Goal: Information Seeking & Learning: Learn about a topic

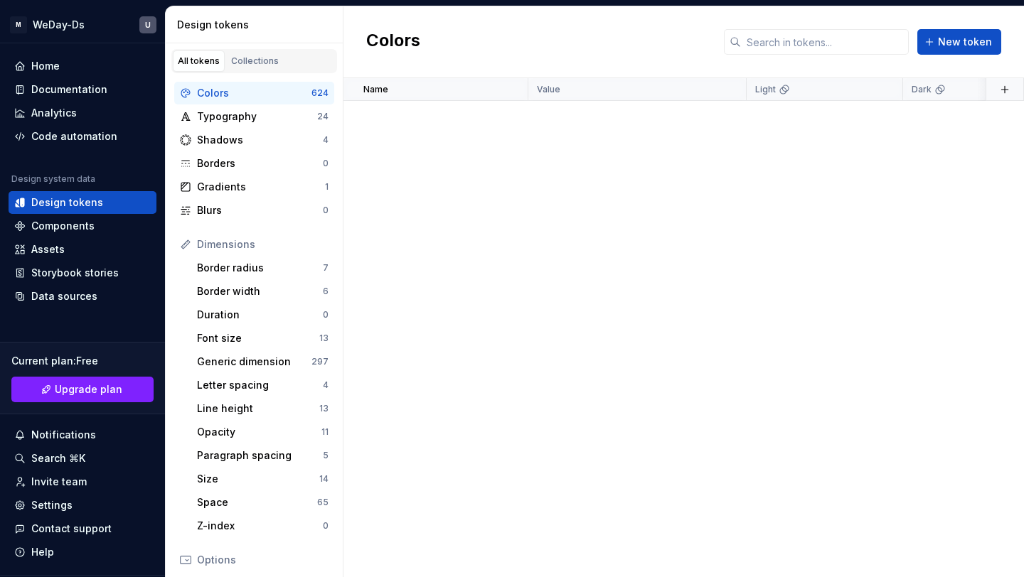
scroll to position [1608, 0]
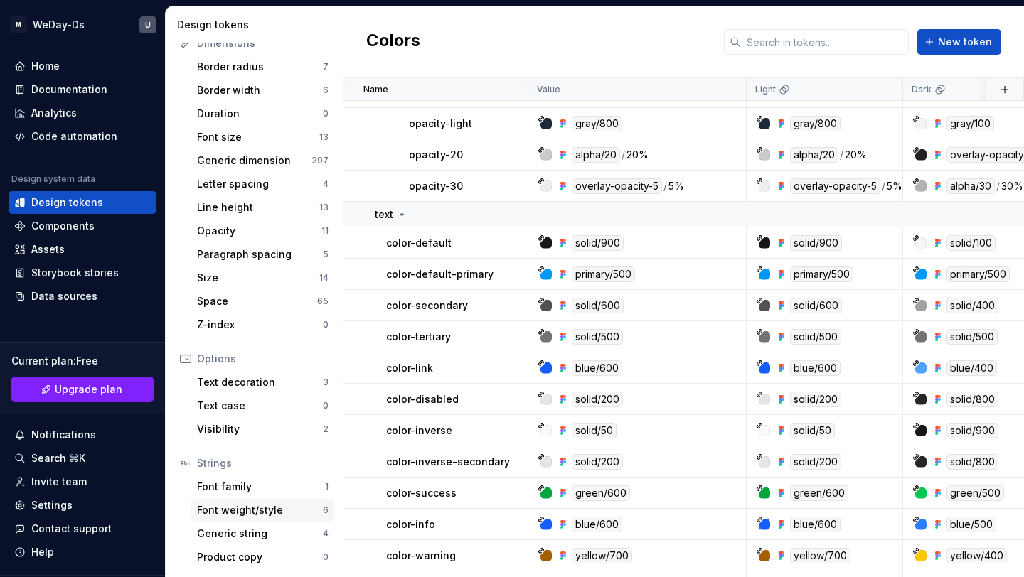
click at [261, 513] on div "Font weight/style" at bounding box center [260, 510] width 126 height 14
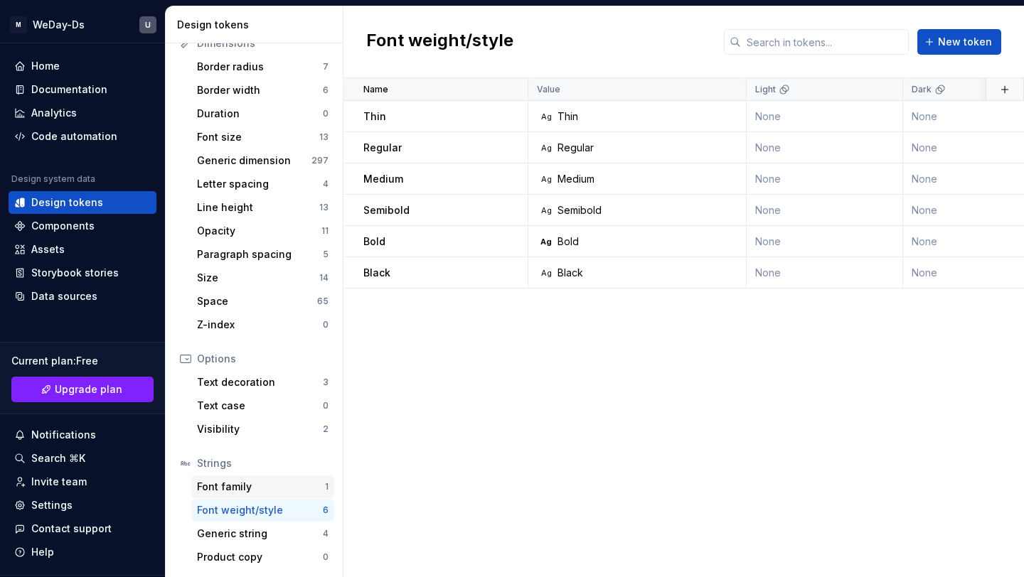
click at [256, 486] on div "Font family" at bounding box center [261, 487] width 128 height 14
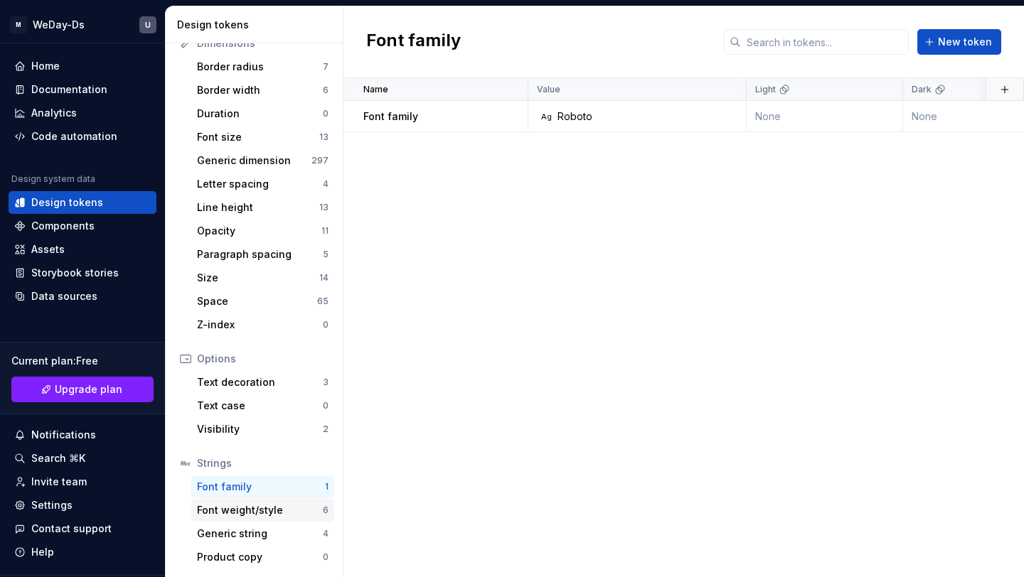
click at [231, 518] on div "Font weight/style 6" at bounding box center [262, 510] width 143 height 23
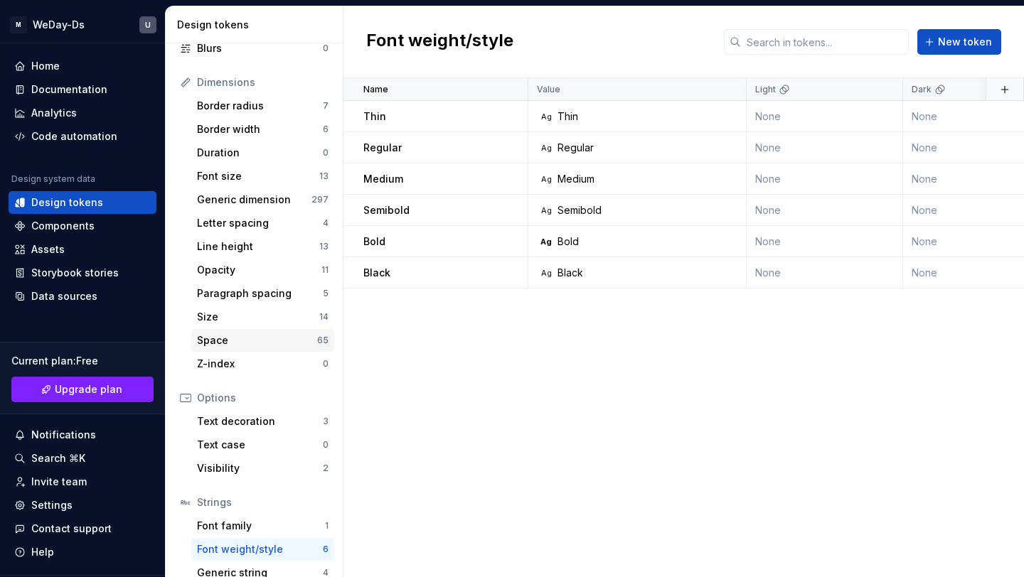
scroll to position [152, 0]
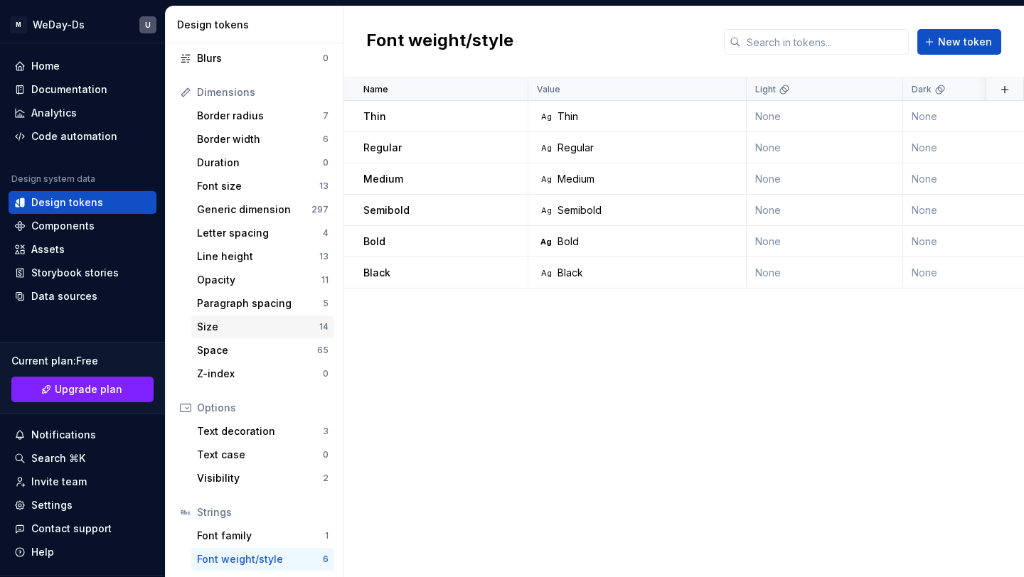
click at [237, 333] on div "Size" at bounding box center [258, 327] width 122 height 14
